Goal: Task Accomplishment & Management: Manage account settings

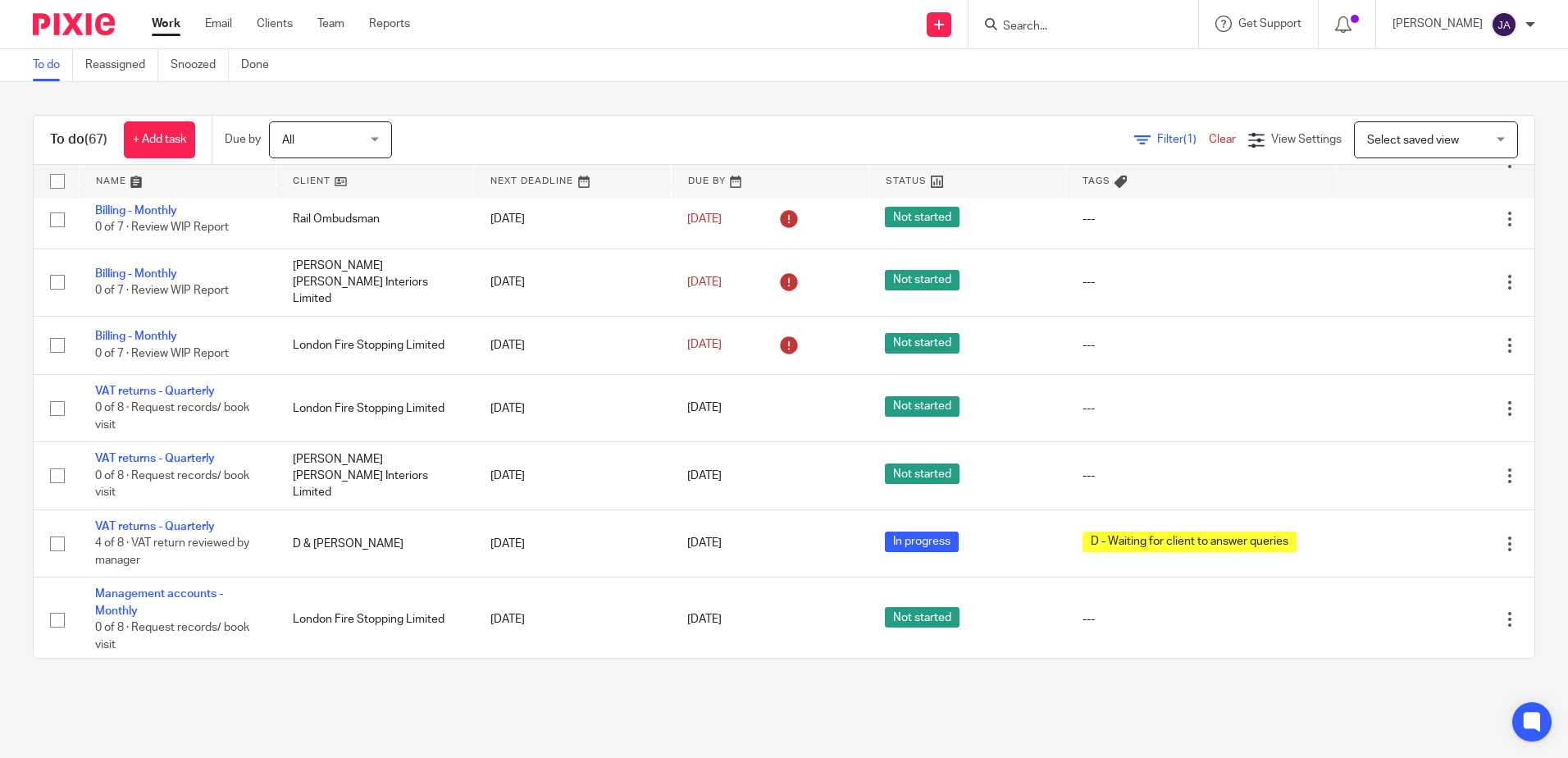
scroll to position [3117, 0]
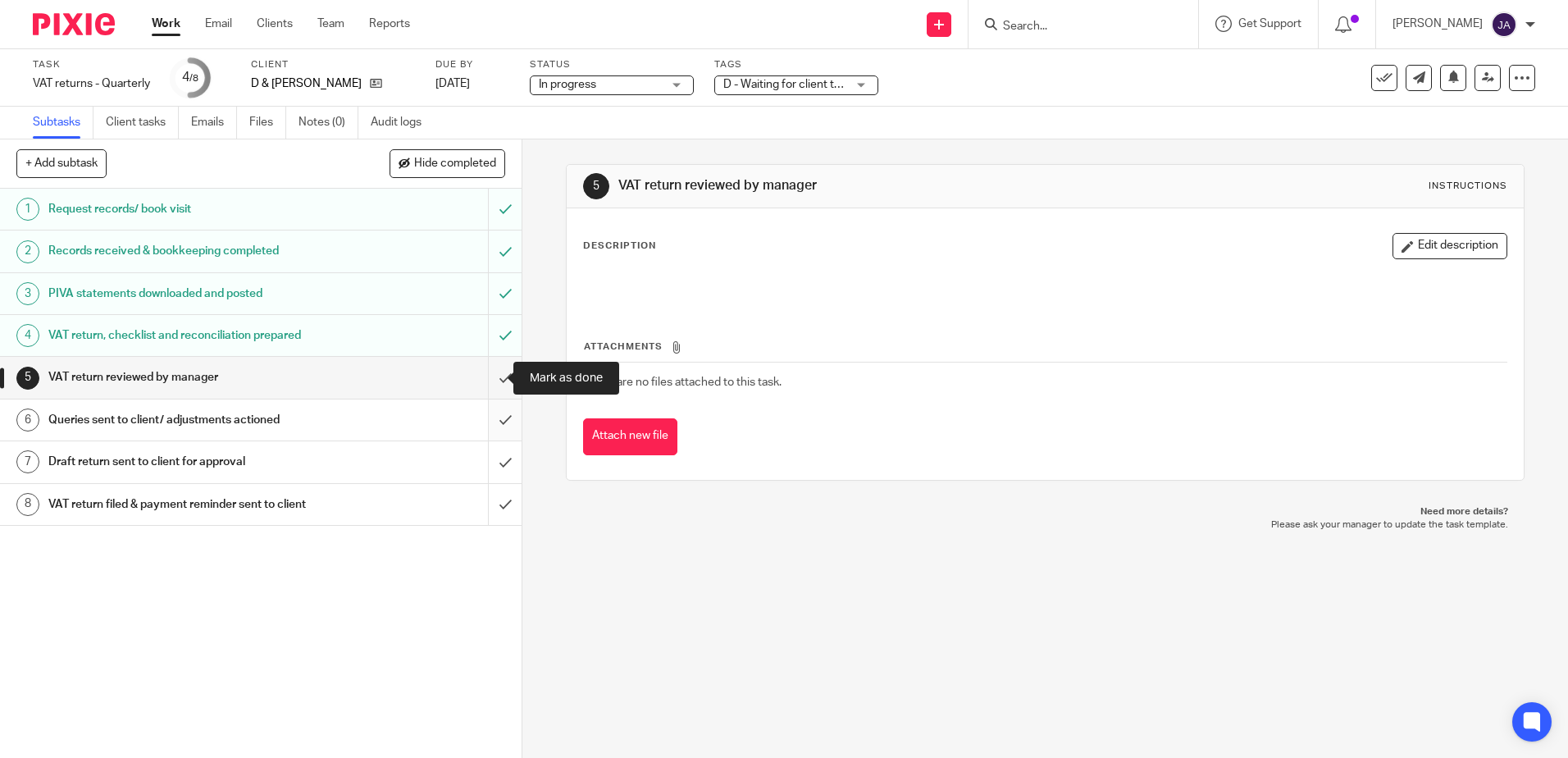
drag, startPoint x: 488, startPoint y: 384, endPoint x: 491, endPoint y: 414, distance: 30.1
click at [488, 384] on input "submit" at bounding box center [260, 377] width 522 height 41
click at [494, 428] on input "submit" at bounding box center [260, 420] width 522 height 41
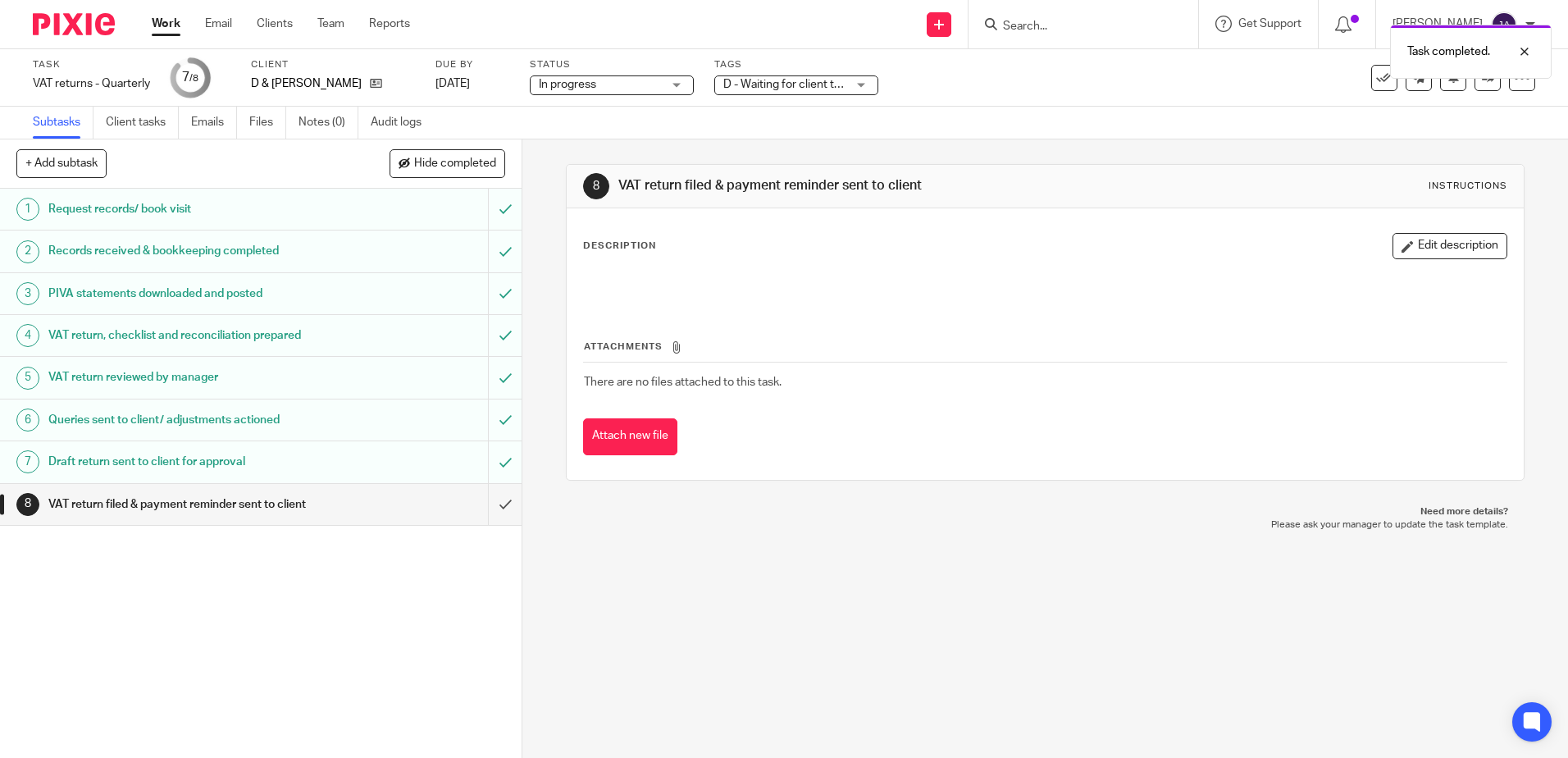
click at [807, 86] on span "D - Waiting for client to answer queries" at bounding box center [822, 85] width 198 height 12
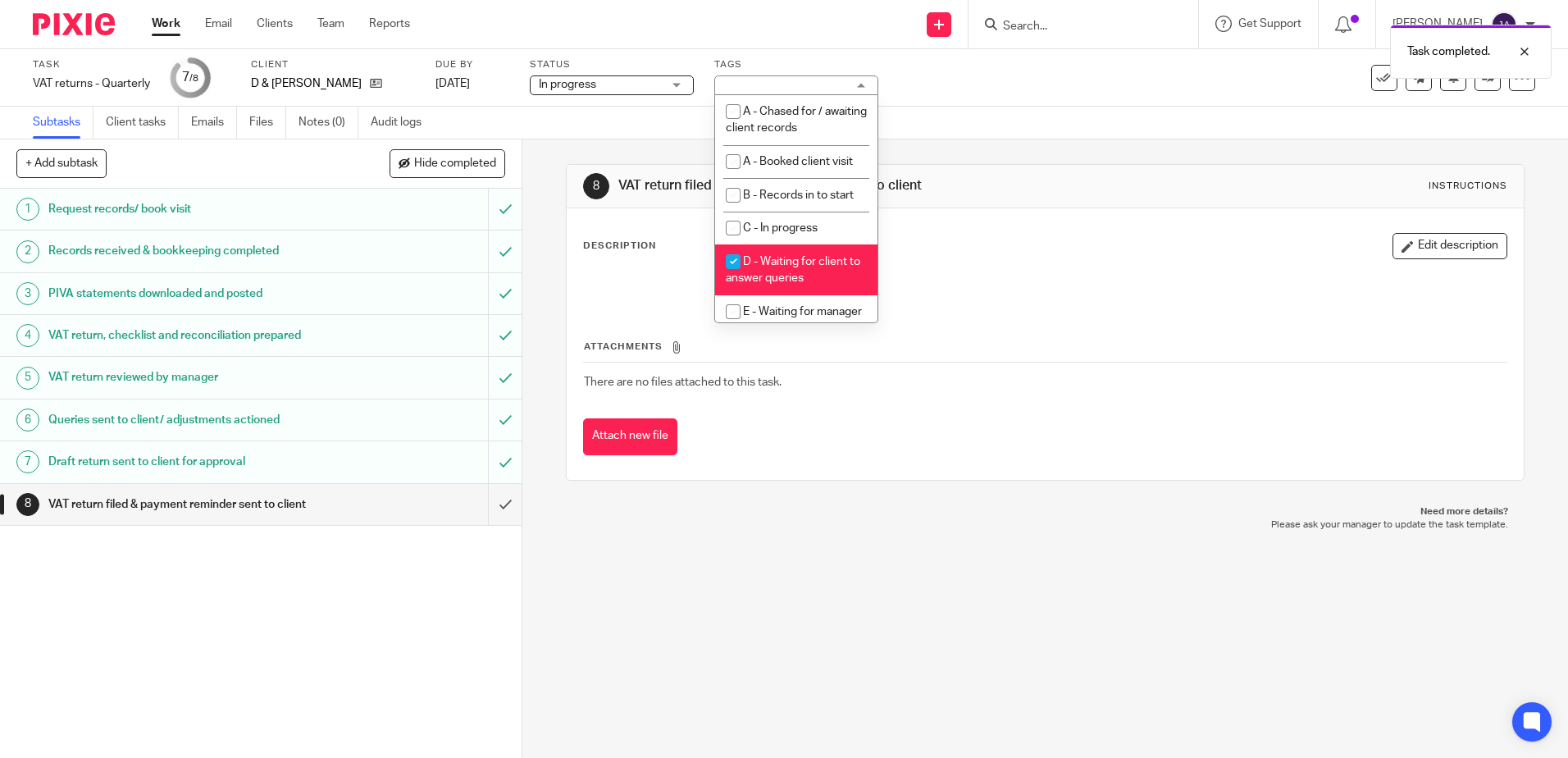
click at [776, 272] on span "D - Waiting for client to answer queries" at bounding box center [793, 270] width 135 height 29
checkbox input "false"
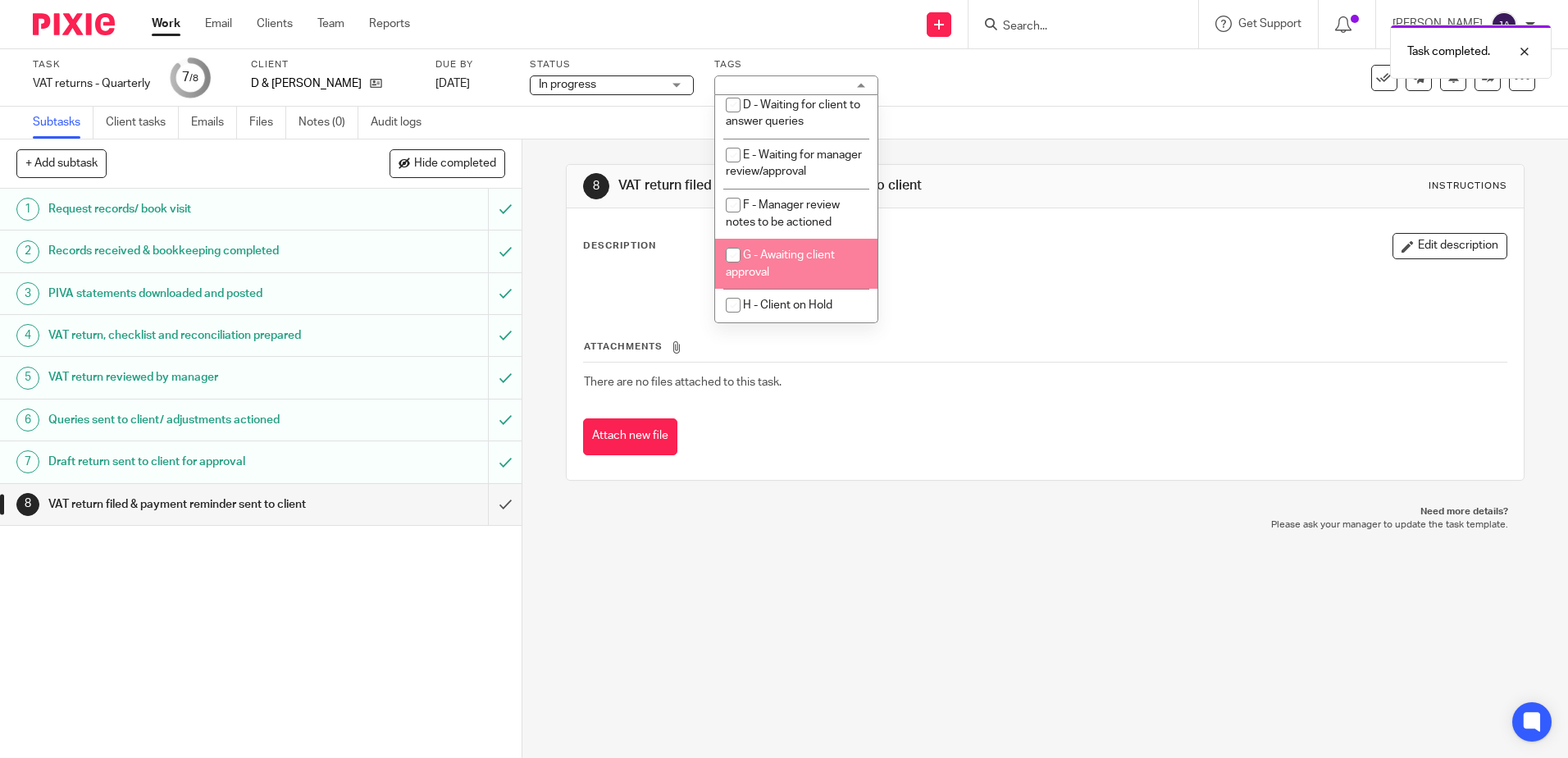
scroll to position [164, 0]
click at [794, 274] on li "G - Awaiting client approval" at bounding box center [796, 263] width 162 height 50
checkbox input "true"
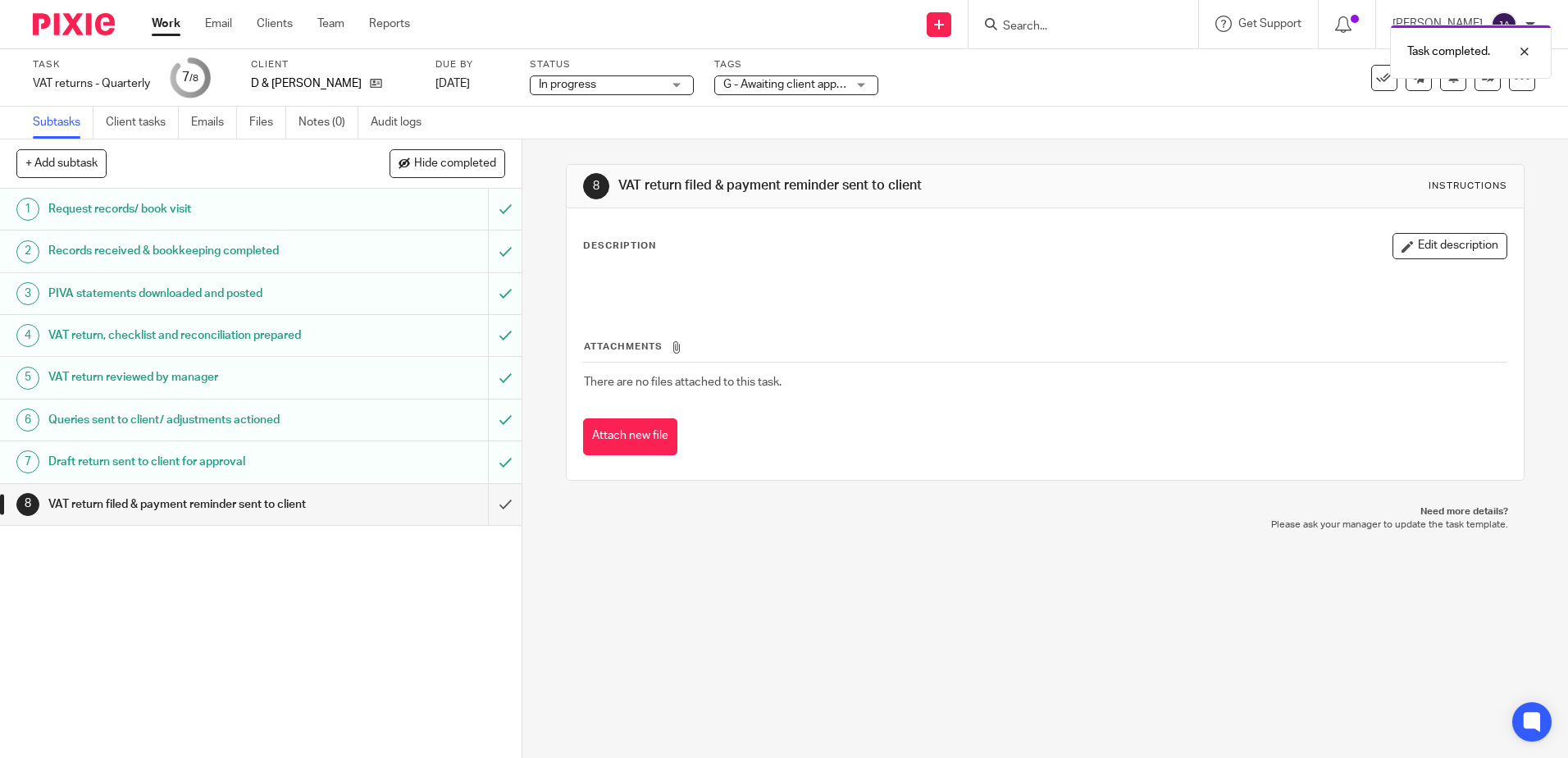
click at [893, 524] on p "Please ask your manager to update the task template." at bounding box center [1044, 526] width 925 height 13
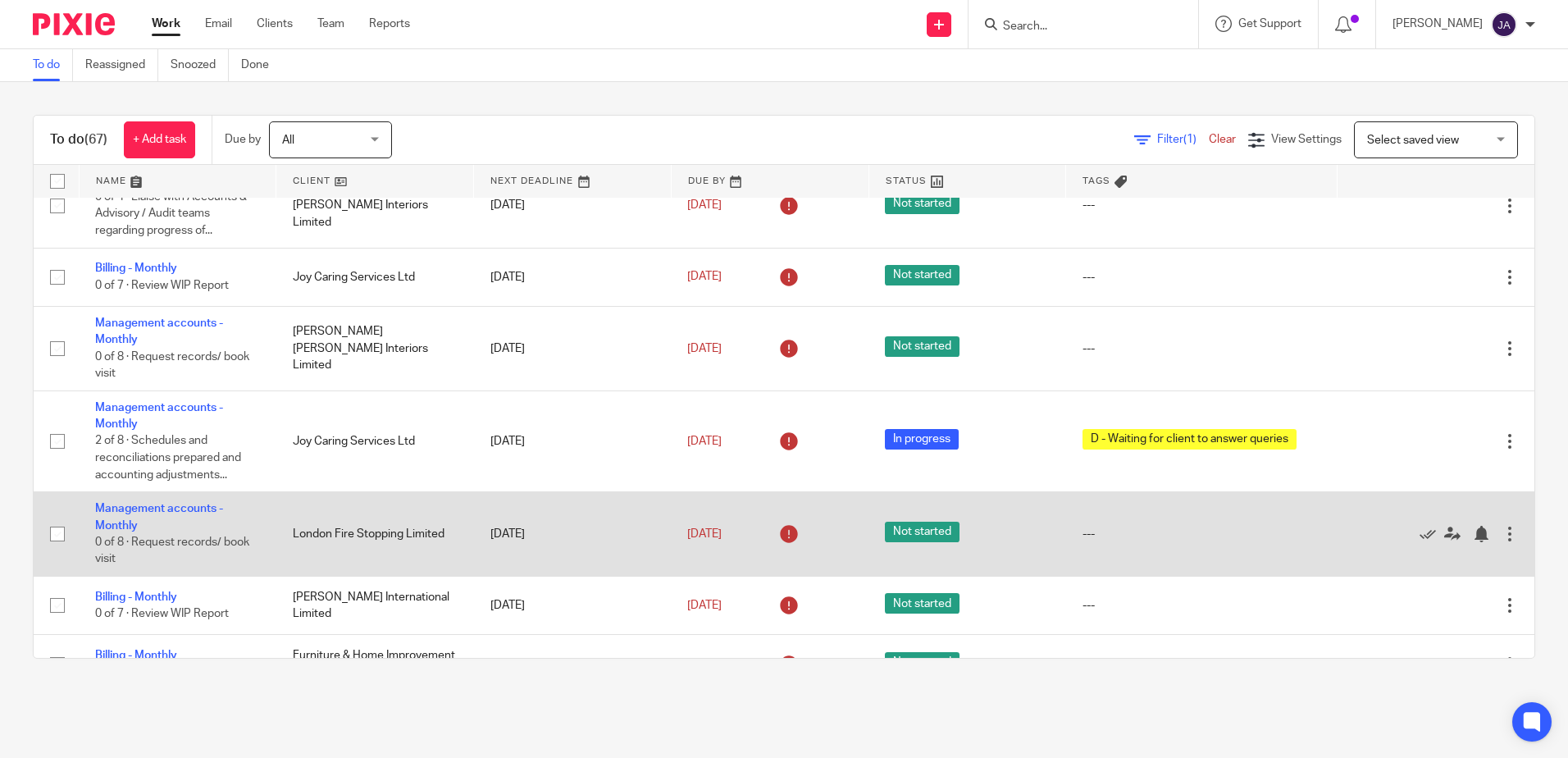
scroll to position [3198, 0]
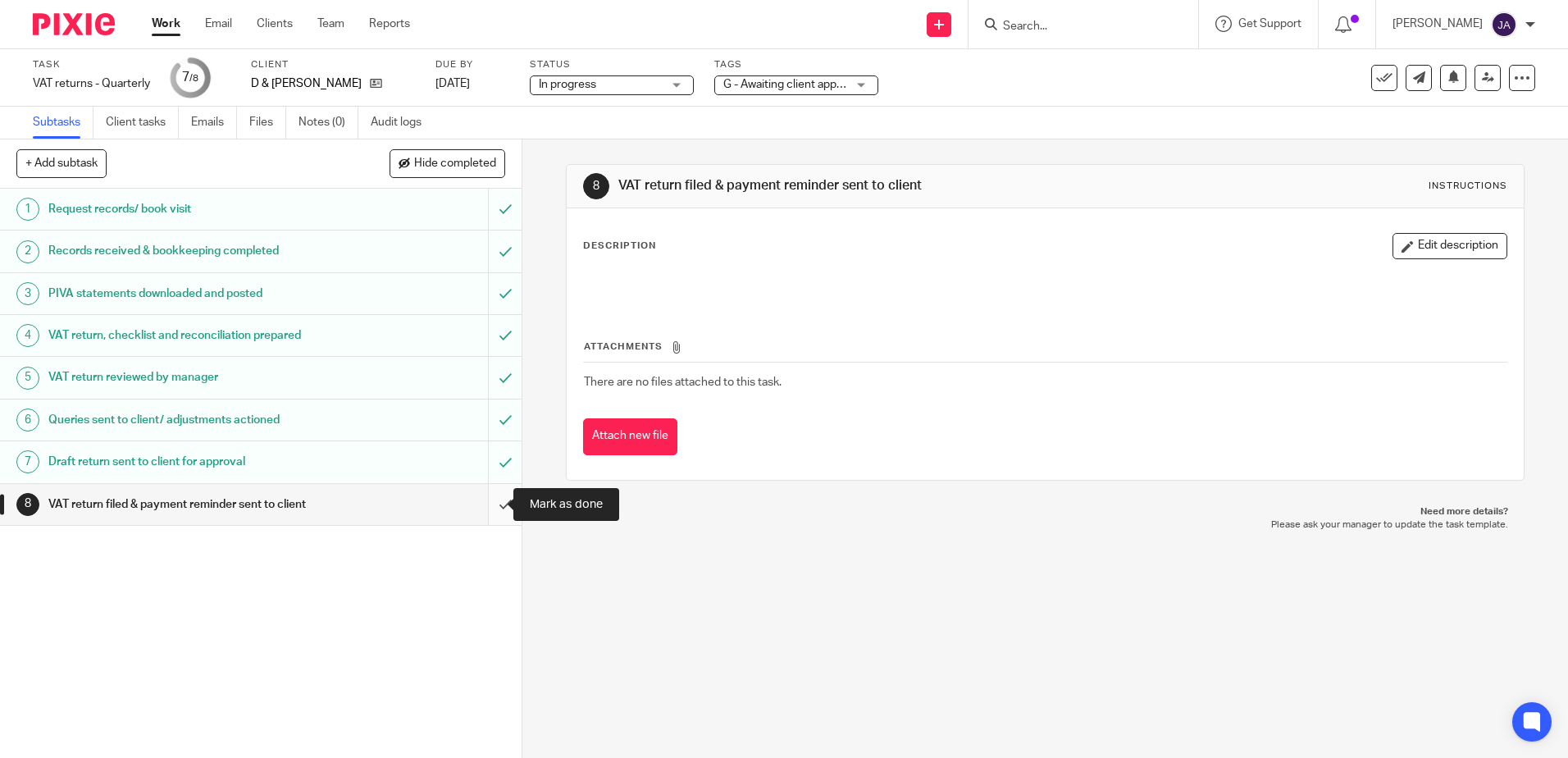
click at [494, 493] on input "submit" at bounding box center [260, 504] width 522 height 41
